Goal: Task Accomplishment & Management: Complete application form

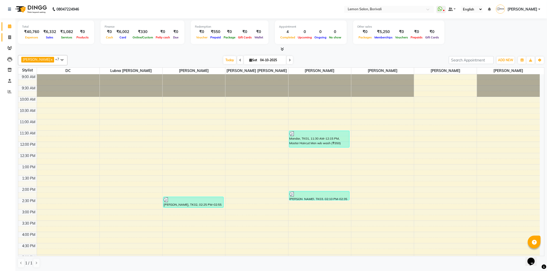
scroll to position [126, 0]
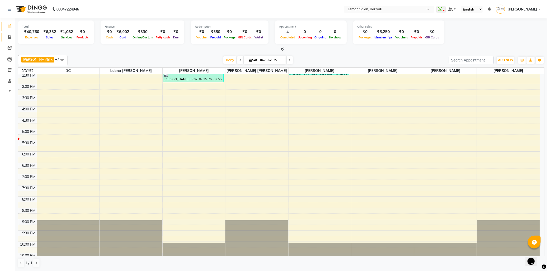
click at [9, 39] on icon at bounding box center [9, 37] width 3 height 4
select select "service"
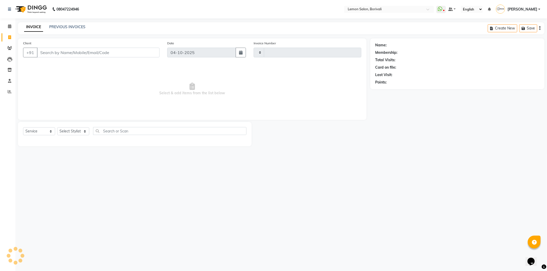
type input "2911"
select select "567"
click at [60, 26] on link "PREVIOUS INVOICES" at bounding box center [67, 27] width 36 height 5
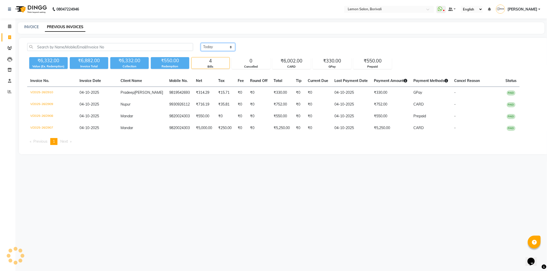
click at [222, 49] on select "[DATE] [DATE] Custom Range" at bounding box center [218, 47] width 34 height 8
select select "yesterday"
click at [201, 43] on select "[DATE] [DATE] Custom Range" at bounding box center [218, 47] width 34 height 8
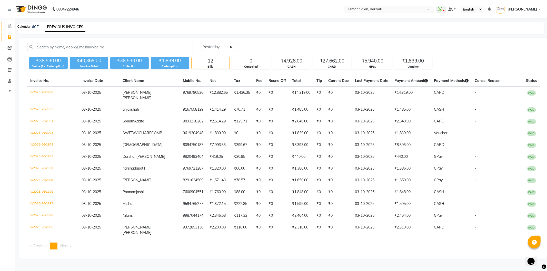
click at [5, 28] on span at bounding box center [9, 27] width 9 height 6
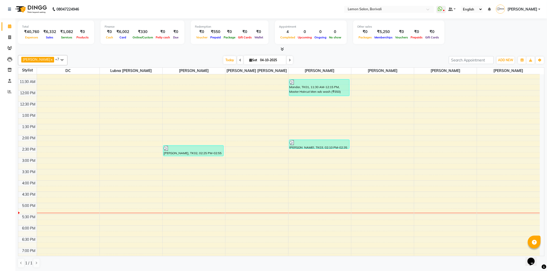
scroll to position [50, 0]
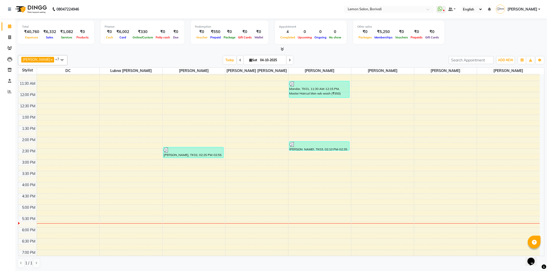
click at [25, 32] on div "₹40,760" at bounding box center [31, 32] width 19 height 6
click at [11, 39] on icon at bounding box center [9, 37] width 3 height 4
select select "service"
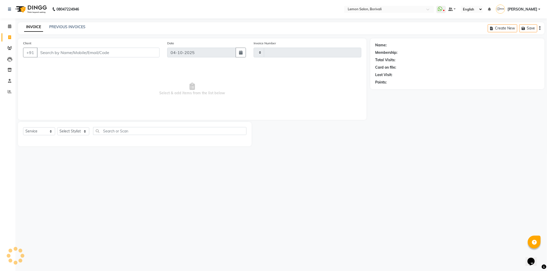
type input "2911"
select select "567"
click at [76, 130] on select "Select Stylist" at bounding box center [73, 131] width 32 height 8
select select "7565"
click at [57, 128] on select "Select Stylist DC [PERSON_NAME] [PERSON_NAME] Paswn [PERSON_NAME] Jyoti [PERSON…" at bounding box center [78, 131] width 43 height 8
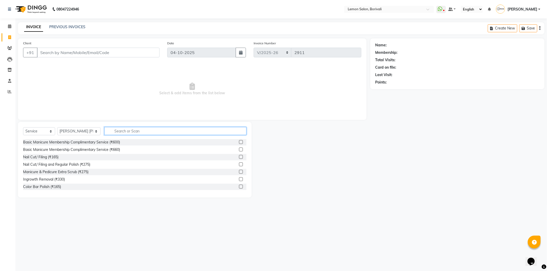
click at [121, 131] on input "text" at bounding box center [175, 131] width 142 height 8
type input "eye"
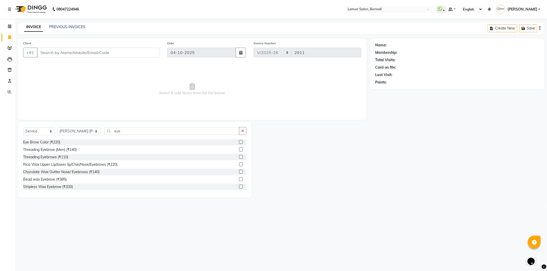
click at [239, 158] on label at bounding box center [241, 157] width 4 height 4
click at [239, 158] on input "checkbox" at bounding box center [240, 157] width 3 height 3
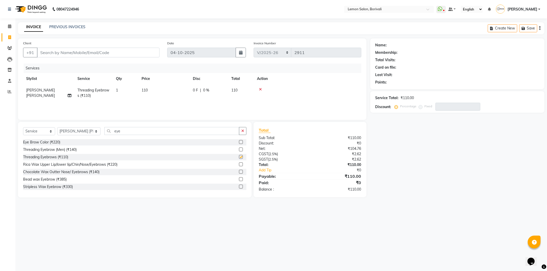
checkbox input "false"
click at [9, 47] on icon at bounding box center [9, 48] width 5 height 4
click at [71, 53] on input "Client" at bounding box center [98, 53] width 123 height 10
type input "9"
type input "0"
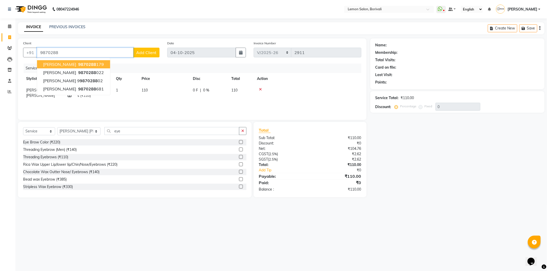
click at [78, 64] on span "9870288" at bounding box center [87, 64] width 18 height 5
type input "9870288179"
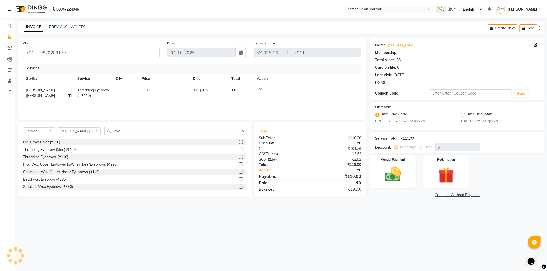
type input "20"
select select "1: Object"
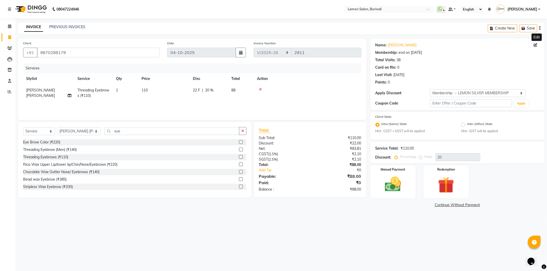
click at [534, 44] on icon at bounding box center [536, 45] width 4 height 4
select select "22"
select select "[DEMOGRAPHIC_DATA]"
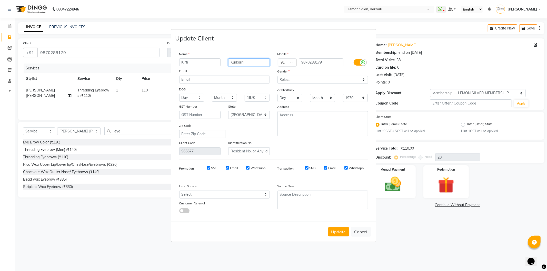
click at [251, 62] on input "Kurkarni" at bounding box center [249, 62] width 42 height 8
click at [234, 65] on input "Kurkarni" at bounding box center [249, 62] width 42 height 8
click at [235, 65] on input "Kurkarni" at bounding box center [249, 62] width 42 height 8
click at [236, 65] on input "Kurkarni" at bounding box center [249, 62] width 42 height 8
type input "Kulkarni"
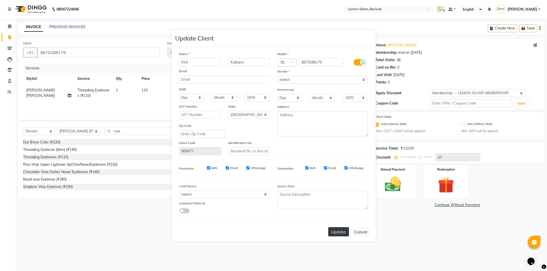
click at [339, 235] on button "Update" at bounding box center [338, 231] width 21 height 9
select select
select select "null"
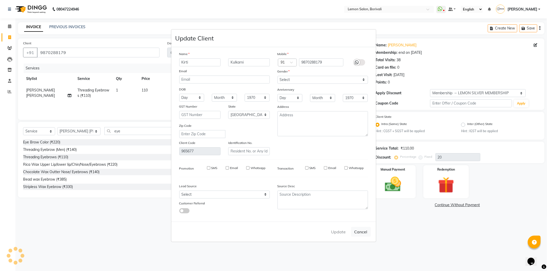
select select
checkbox input "false"
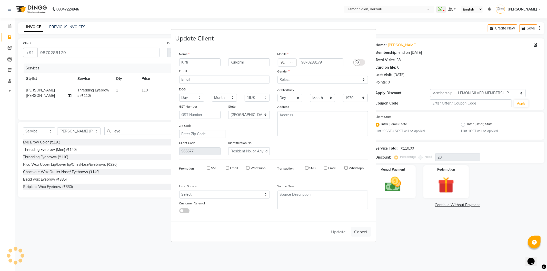
checkbox input "false"
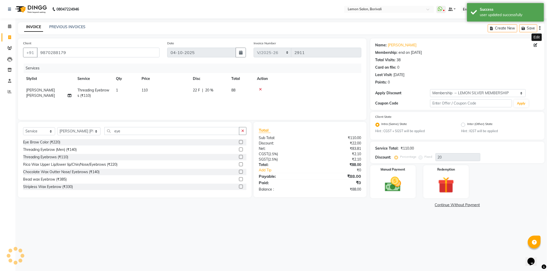
type input "0"
select select "4: Object"
type input "20"
click at [398, 191] on img at bounding box center [392, 184] width 27 height 19
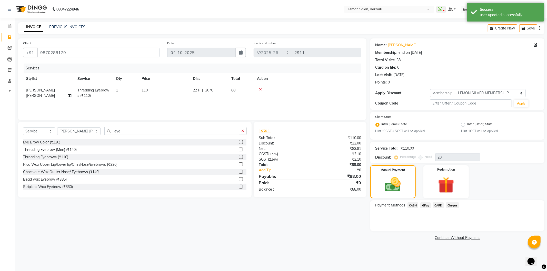
click at [414, 205] on span "CASH" at bounding box center [413, 206] width 11 height 6
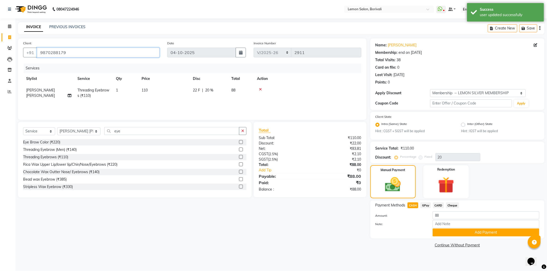
drag, startPoint x: 68, startPoint y: 56, endPoint x: 25, endPoint y: 58, distance: 43.2
click at [25, 58] on div "Client [PHONE_NUMBER]" at bounding box center [91, 51] width 144 height 21
click at [467, 234] on button "Add Payment" at bounding box center [486, 233] width 107 height 8
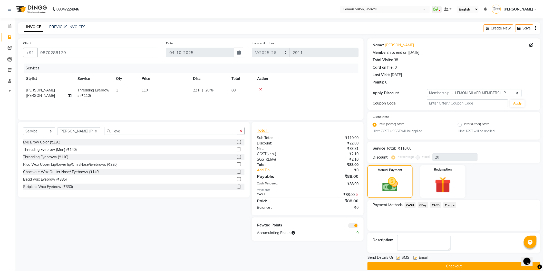
click at [433, 264] on button "Checkout" at bounding box center [453, 267] width 173 height 8
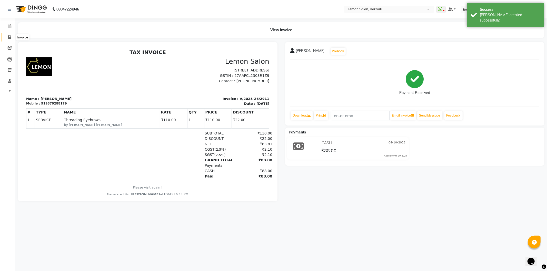
click at [8, 37] on icon at bounding box center [9, 37] width 3 height 4
select select "service"
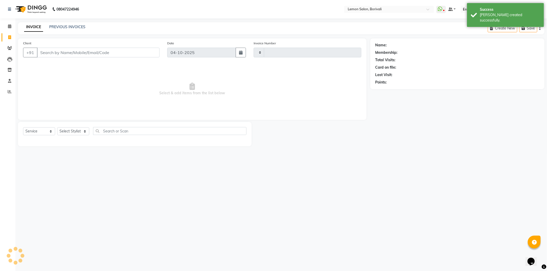
type input "2912"
select select "567"
click at [8, 26] on icon at bounding box center [9, 26] width 3 height 4
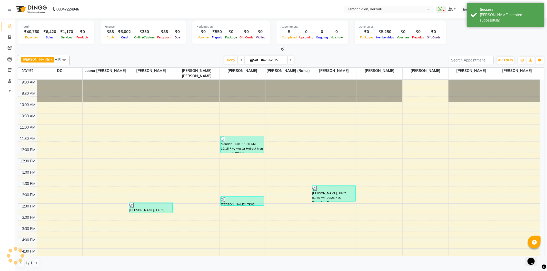
click at [288, 60] on span at bounding box center [291, 60] width 6 height 8
type input "05-10-2025"
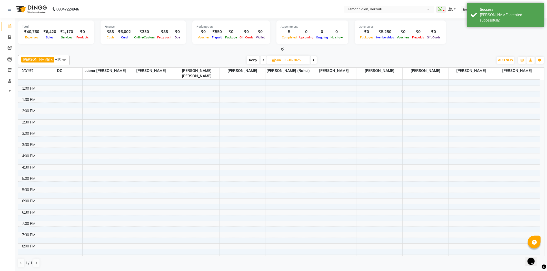
scroll to position [84, 0]
click at [90, 130] on div "9:00 AM 9:30 AM 10:00 AM 10:30 AM 11:00 AM 11:30 AM 12:00 PM 12:30 PM 1:00 PM 1…" at bounding box center [279, 154] width 522 height 316
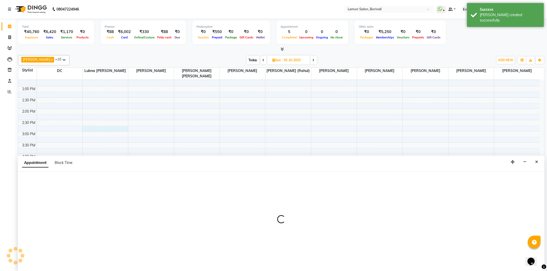
select select "7566"
select select "885"
select select "tentative"
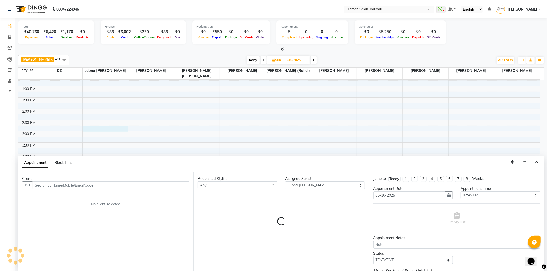
click at [139, 184] on input "text" at bounding box center [111, 186] width 157 height 8
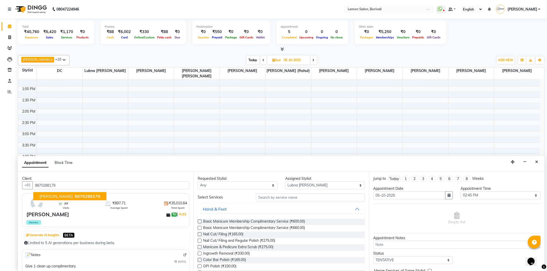
click at [91, 197] on button "[PERSON_NAME] 9870288179" at bounding box center [69, 196] width 73 height 8
type input "9870288179"
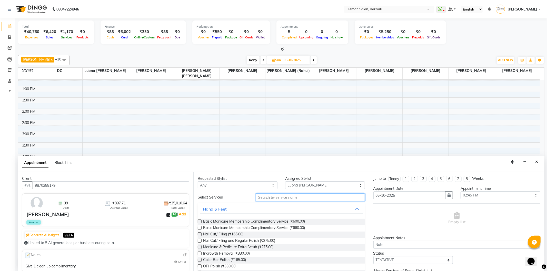
click at [274, 199] on input "text" at bounding box center [310, 198] width 109 height 8
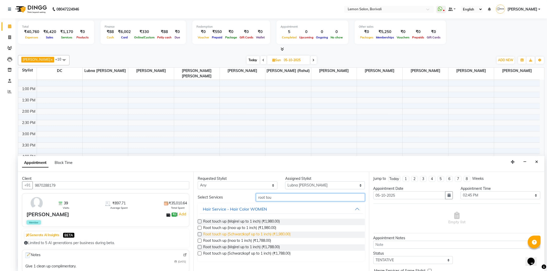
type input "root tou"
click at [239, 236] on span "Root touch up (Schwarzkopf up to 1 inch) (₹1,980.00)" at bounding box center [246, 235] width 87 height 6
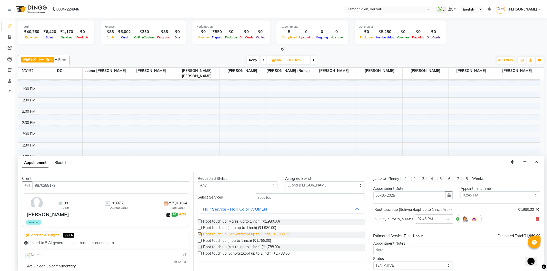
checkbox input "false"
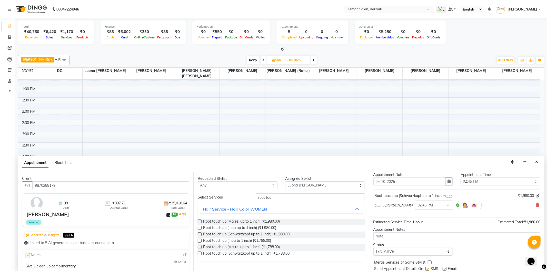
scroll to position [31, 0]
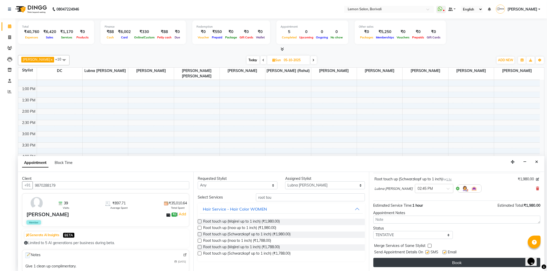
click at [440, 265] on button "Book" at bounding box center [456, 262] width 167 height 9
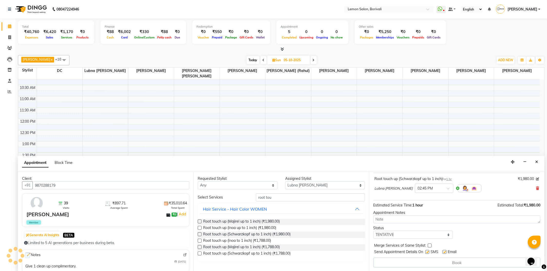
scroll to position [27, 0]
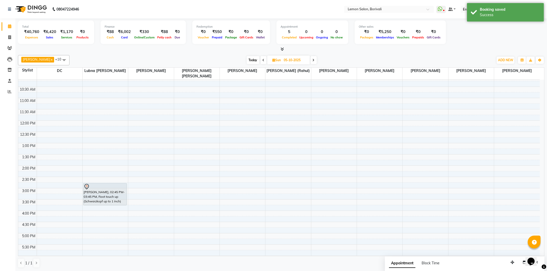
click at [248, 60] on span "Today" at bounding box center [253, 60] width 13 height 8
type input "04-10-2025"
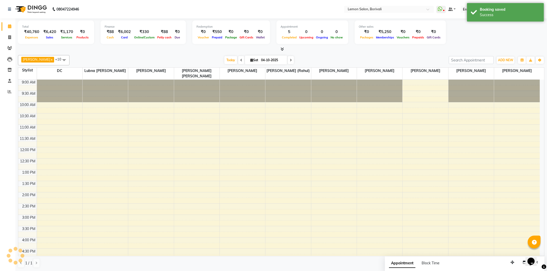
scroll to position [141, 0]
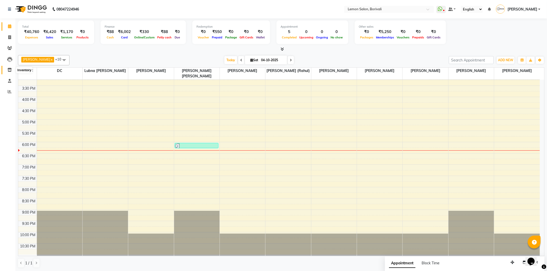
click at [9, 73] on span at bounding box center [9, 70] width 9 height 6
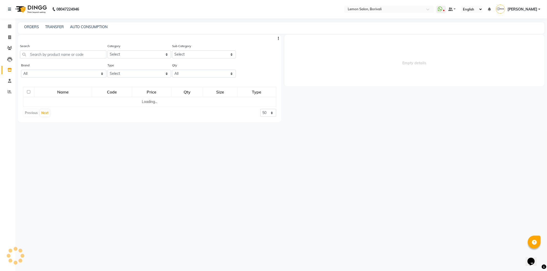
select select
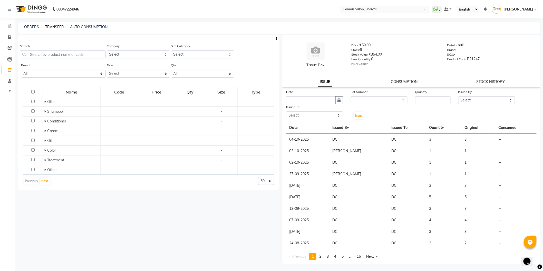
click at [52, 25] on link "TRANSFER" at bounding box center [54, 27] width 19 height 5
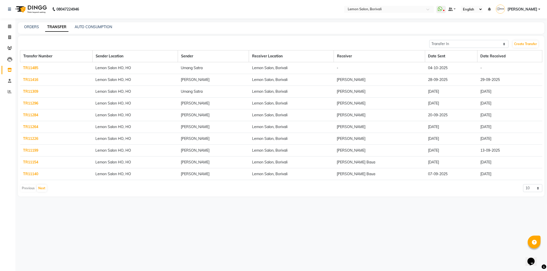
click at [27, 71] on td "TR11485" at bounding box center [56, 68] width 72 height 12
click at [28, 70] on link "TR11485" at bounding box center [30, 68] width 15 height 5
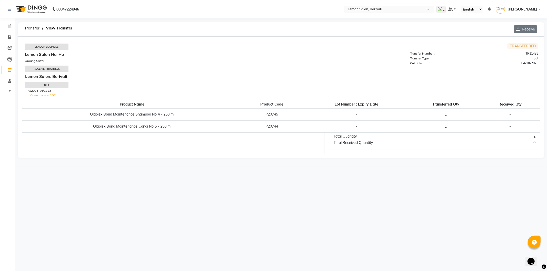
click at [533, 31] on button "Receive" at bounding box center [525, 29] width 23 height 8
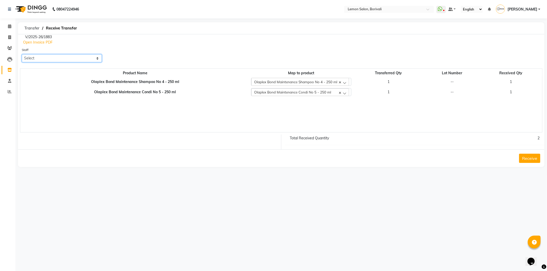
click at [84, 58] on select "Select [PERSON_NAME] [PERSON_NAME] Ssankar DC [PERSON_NAME] [PERSON_NAME] Paswn…" at bounding box center [62, 58] width 80 height 8
select select "66607"
click at [22, 54] on select "Select [PERSON_NAME] [PERSON_NAME] Ssankar DC [PERSON_NAME] [PERSON_NAME] Paswn…" at bounding box center [62, 58] width 80 height 8
click at [528, 160] on button "Receive" at bounding box center [529, 158] width 21 height 9
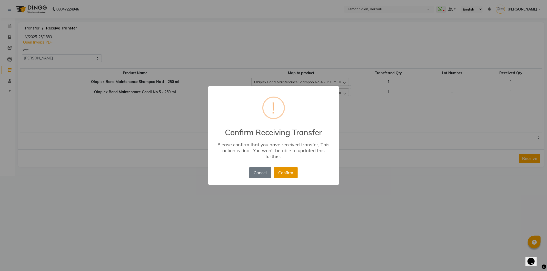
click at [286, 174] on button "Confirm" at bounding box center [286, 172] width 24 height 11
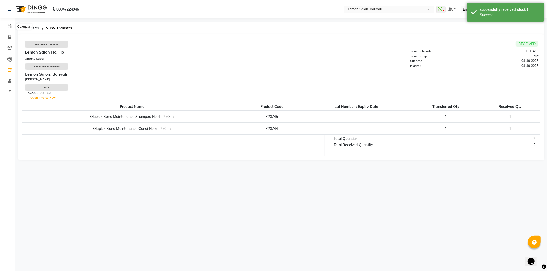
click at [7, 27] on span at bounding box center [9, 27] width 9 height 6
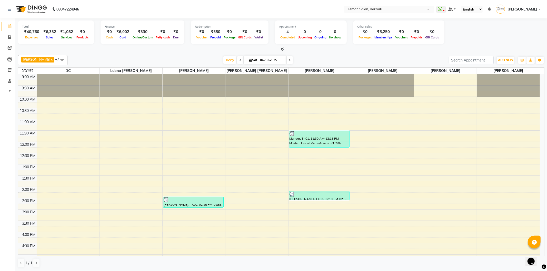
click at [287, 63] on span at bounding box center [290, 60] width 6 height 8
type input "05-10-2025"
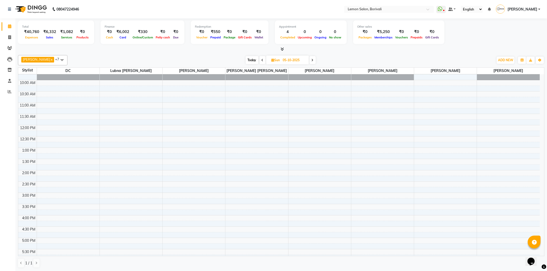
scroll to position [28, 0]
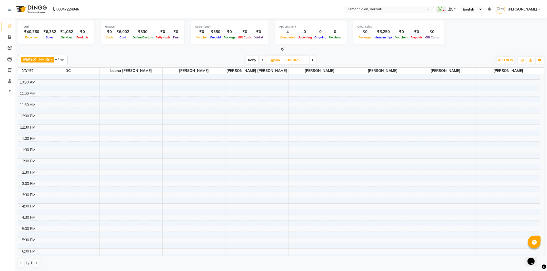
click at [57, 59] on span at bounding box center [62, 60] width 10 height 10
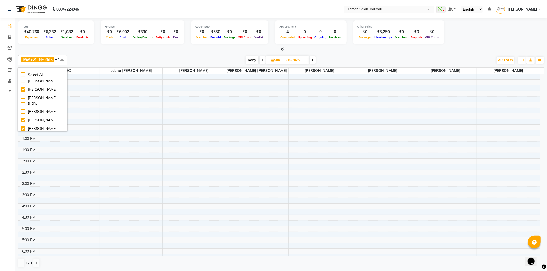
scroll to position [114, 0]
click at [21, 74] on div "[PERSON_NAME]" at bounding box center [43, 71] width 44 height 5
checkbox input "true"
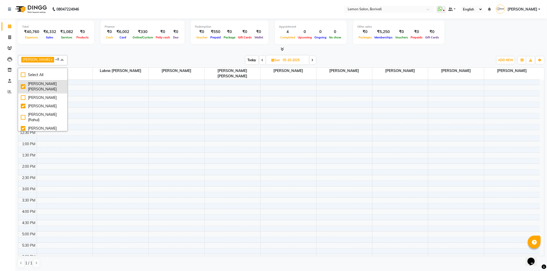
scroll to position [85, 0]
click at [23, 94] on div "[PERSON_NAME] (Rahul)" at bounding box center [43, 89] width 44 height 11
checkbox input "true"
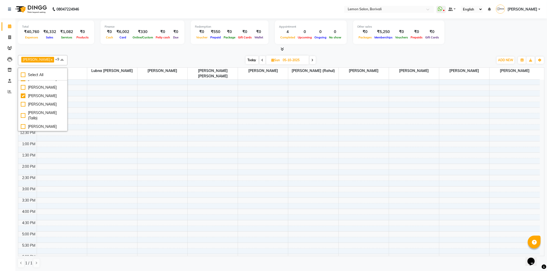
scroll to position [166, 0]
click at [25, 102] on div "[PERSON_NAME]" at bounding box center [43, 104] width 44 height 5
checkbox input "true"
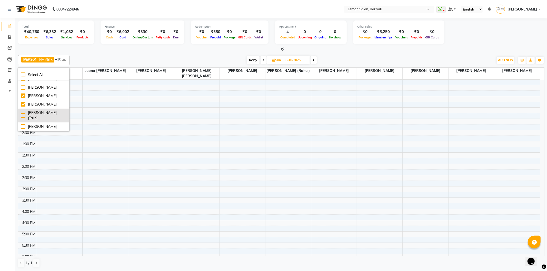
scroll to position [98, 0]
click at [74, 58] on div "Today Sun 05-10-2025" at bounding box center [281, 60] width 419 height 8
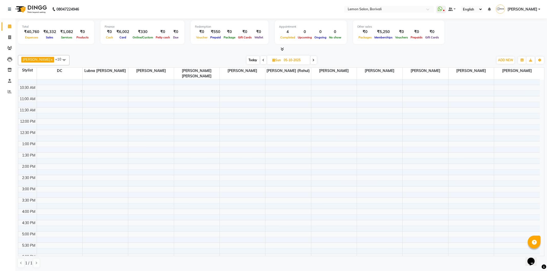
click at [247, 62] on span "Today" at bounding box center [253, 60] width 13 height 8
type input "04-10-2025"
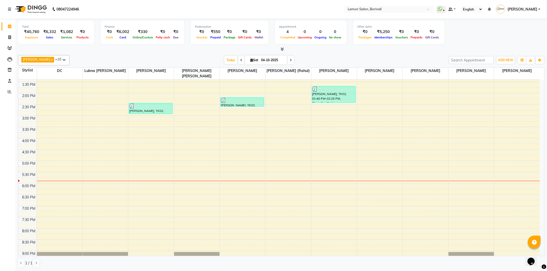
scroll to position [84, 0]
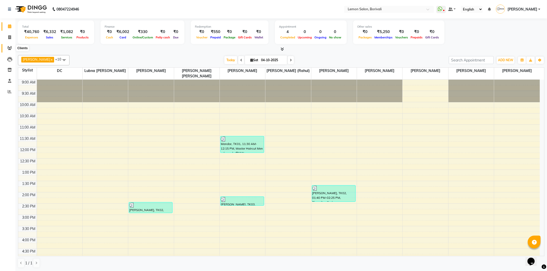
click at [8, 45] on span at bounding box center [9, 48] width 9 height 6
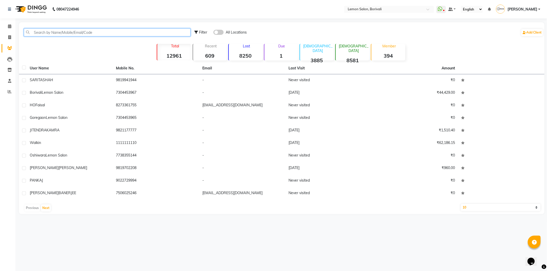
click at [52, 32] on input "text" at bounding box center [107, 32] width 167 height 8
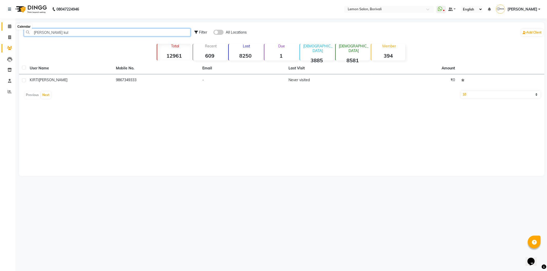
type input "kirti kul"
click at [7, 27] on span at bounding box center [9, 27] width 9 height 6
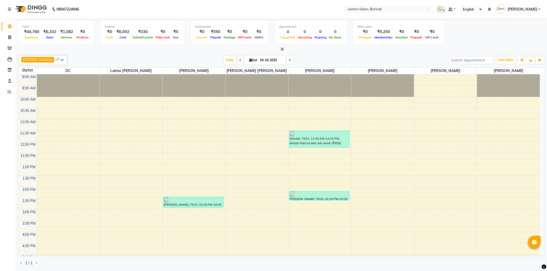
click at [503, 62] on span "ADD NEW" at bounding box center [505, 60] width 15 height 4
click at [493, 91] on link "Add Attendance" at bounding box center [494, 89] width 41 height 7
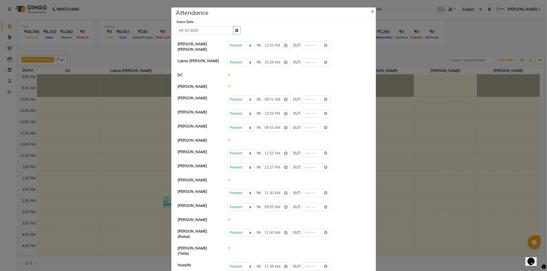
click at [227, 180] on icon at bounding box center [228, 181] width 3 height 4
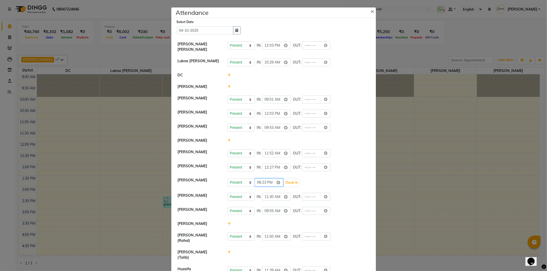
click at [257, 183] on input "18:23" at bounding box center [269, 183] width 29 height 8
type input "11:00"
click at [288, 182] on button "Check-In" at bounding box center [291, 182] width 15 height 7
click at [227, 88] on icon at bounding box center [228, 87] width 3 height 4
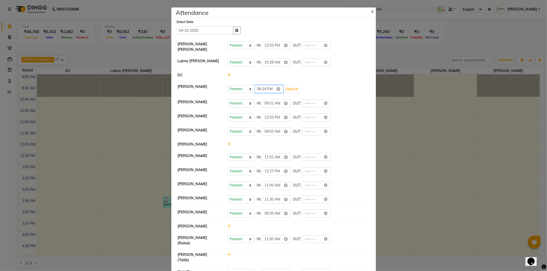
click at [259, 89] on input "18:24" at bounding box center [269, 89] width 29 height 8
type input "12:00"
click at [288, 91] on button "Check-In" at bounding box center [291, 89] width 15 height 7
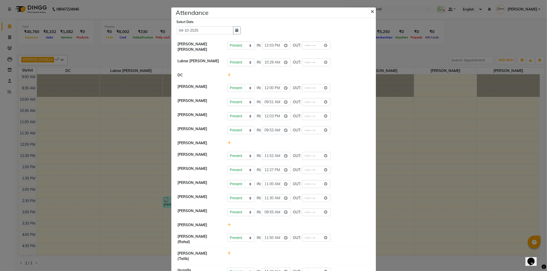
click at [371, 12] on span "×" at bounding box center [373, 11] width 4 height 8
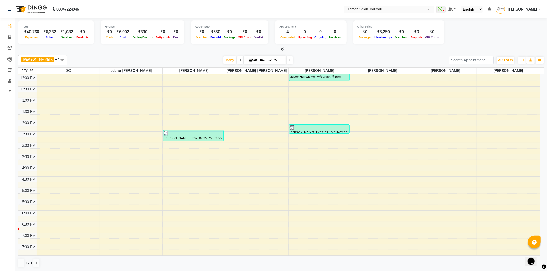
scroll to position [135, 0]
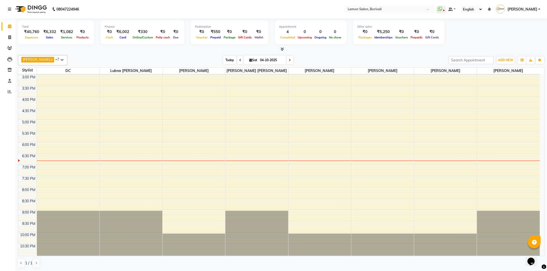
click at [223, 60] on span "Today" at bounding box center [229, 60] width 13 height 8
click at [356, 61] on div "Today Sat 04-10-2025" at bounding box center [258, 60] width 376 height 8
click at [11, 38] on icon at bounding box center [9, 37] width 3 height 4
select select "service"
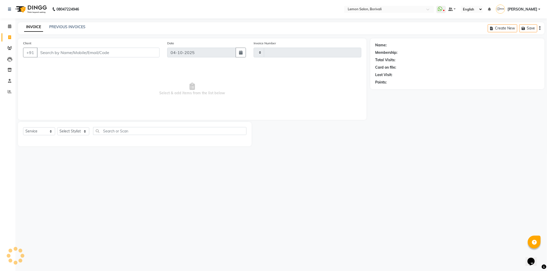
type input "2912"
select select "567"
drag, startPoint x: 78, startPoint y: 128, endPoint x: 78, endPoint y: 135, distance: 6.7
click at [78, 130] on select "Select Stylist" at bounding box center [73, 131] width 32 height 8
click at [57, 128] on select "Select Stylist DC [PERSON_NAME] [PERSON_NAME] Paswn [PERSON_NAME] Jyoti [PERSON…" at bounding box center [78, 131] width 43 height 8
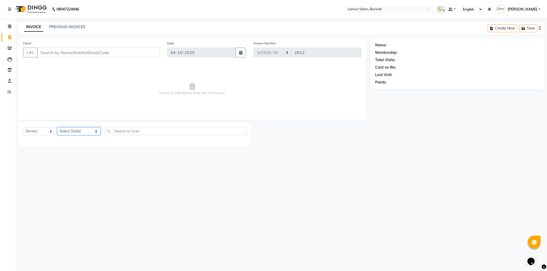
click at [72, 130] on select "Select Stylist DC [PERSON_NAME] [PERSON_NAME] Paswn [PERSON_NAME] Jyoti [PERSON…" at bounding box center [78, 131] width 43 height 8
select select "7885"
click at [57, 128] on select "Select Stylist DC [PERSON_NAME] [PERSON_NAME] Paswn [PERSON_NAME] Jyoti [PERSON…" at bounding box center [78, 131] width 43 height 8
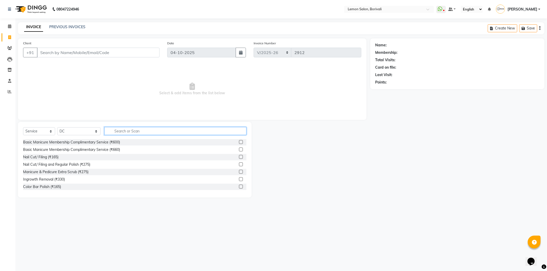
click at [124, 131] on input "text" at bounding box center [175, 131] width 142 height 8
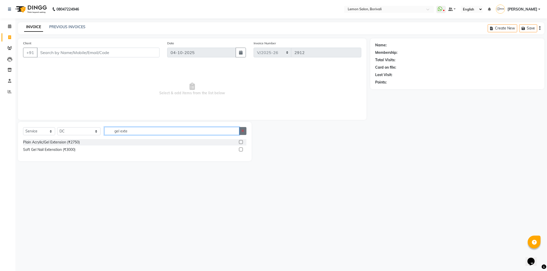
type input "gel exte"
click at [246, 130] on button "button" at bounding box center [242, 131] width 7 height 8
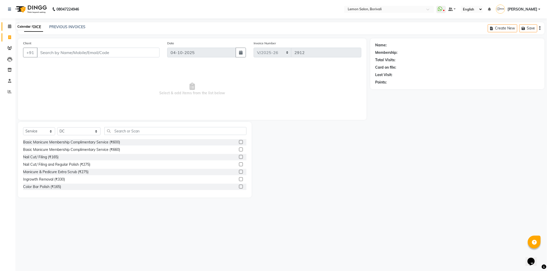
click at [11, 26] on icon at bounding box center [9, 26] width 3 height 4
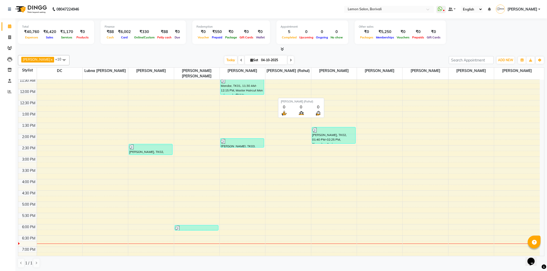
scroll to position [57, 0]
